Goal: Find contact information: Obtain details needed to contact an individual or organization

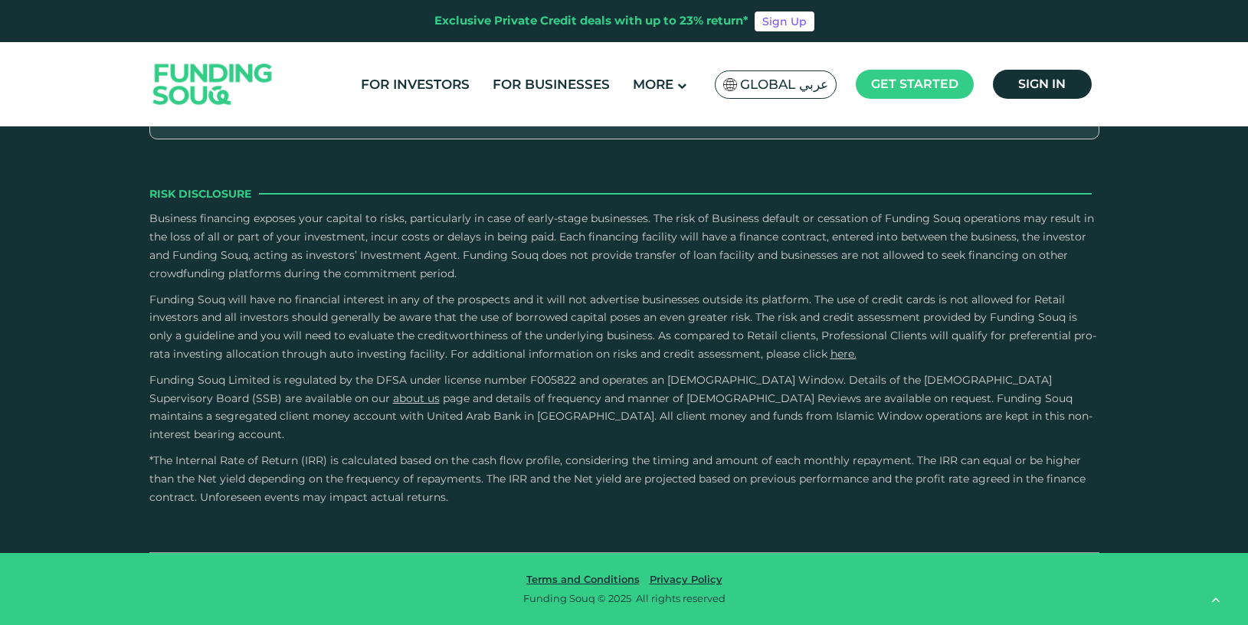
scroll to position [3504, 0]
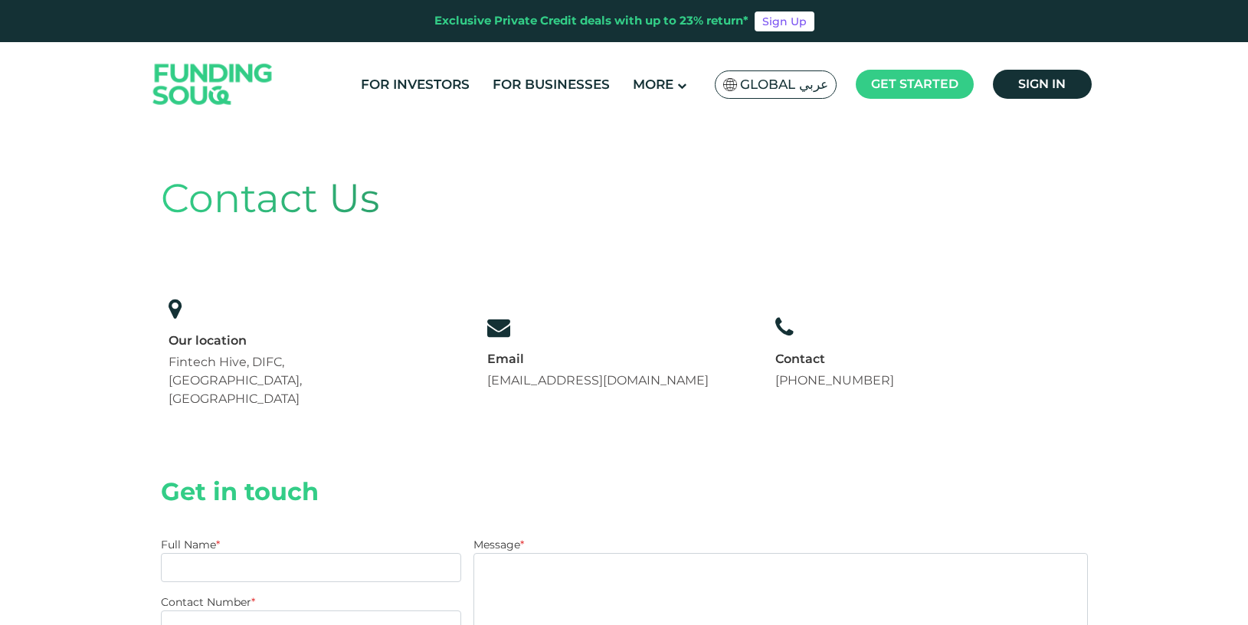
click at [506, 238] on div "Contact Us Our location Fintech Hive, DIFC, [GEOGRAPHIC_DATA], [GEOGRAPHIC_DATA…" at bounding box center [624, 292] width 927 height 309
